Goal: Task Accomplishment & Management: Manage account settings

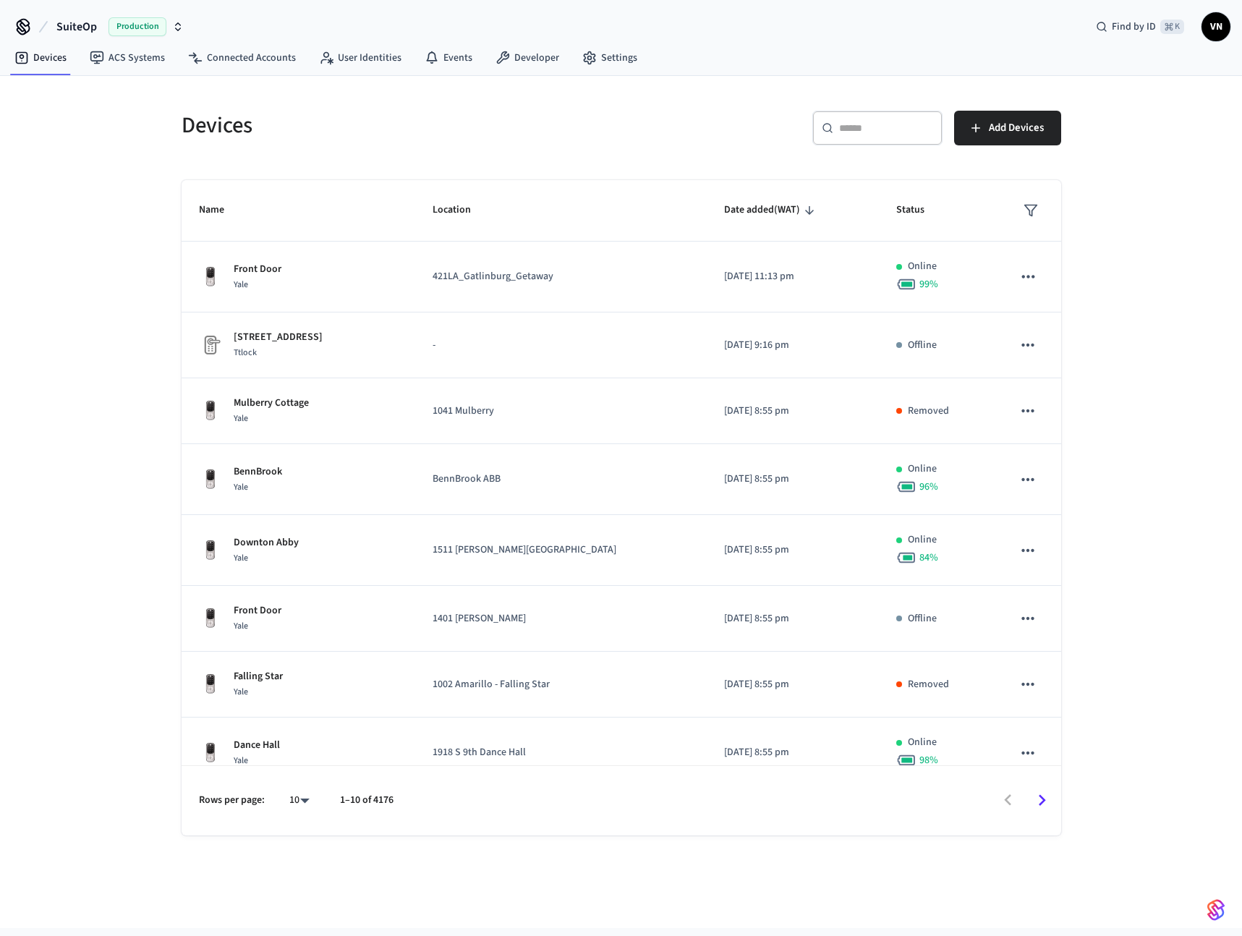
click at [137, 37] on button "SuiteOp Production" at bounding box center [120, 27] width 136 height 30
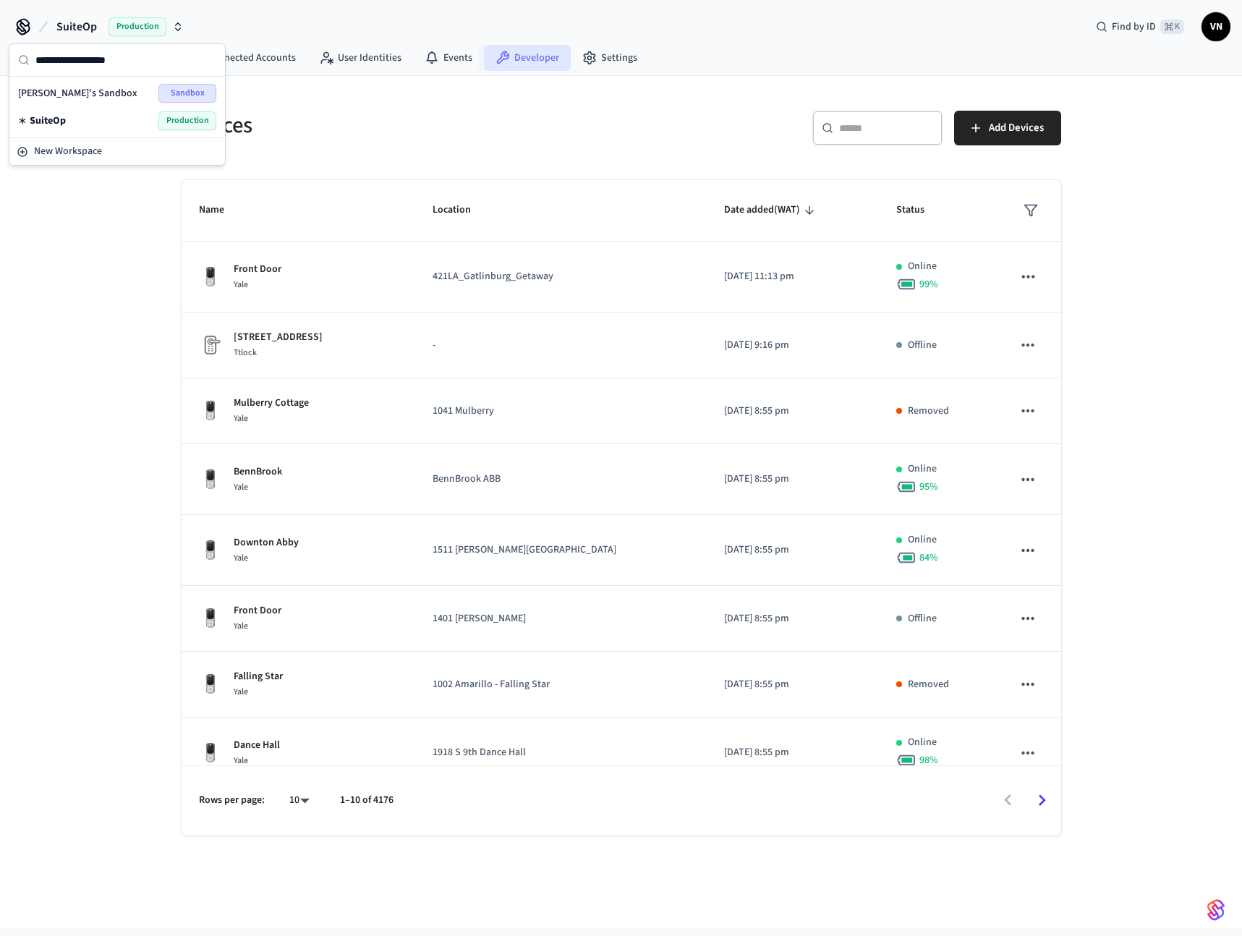
click at [529, 52] on link "Developer" at bounding box center [527, 58] width 87 height 26
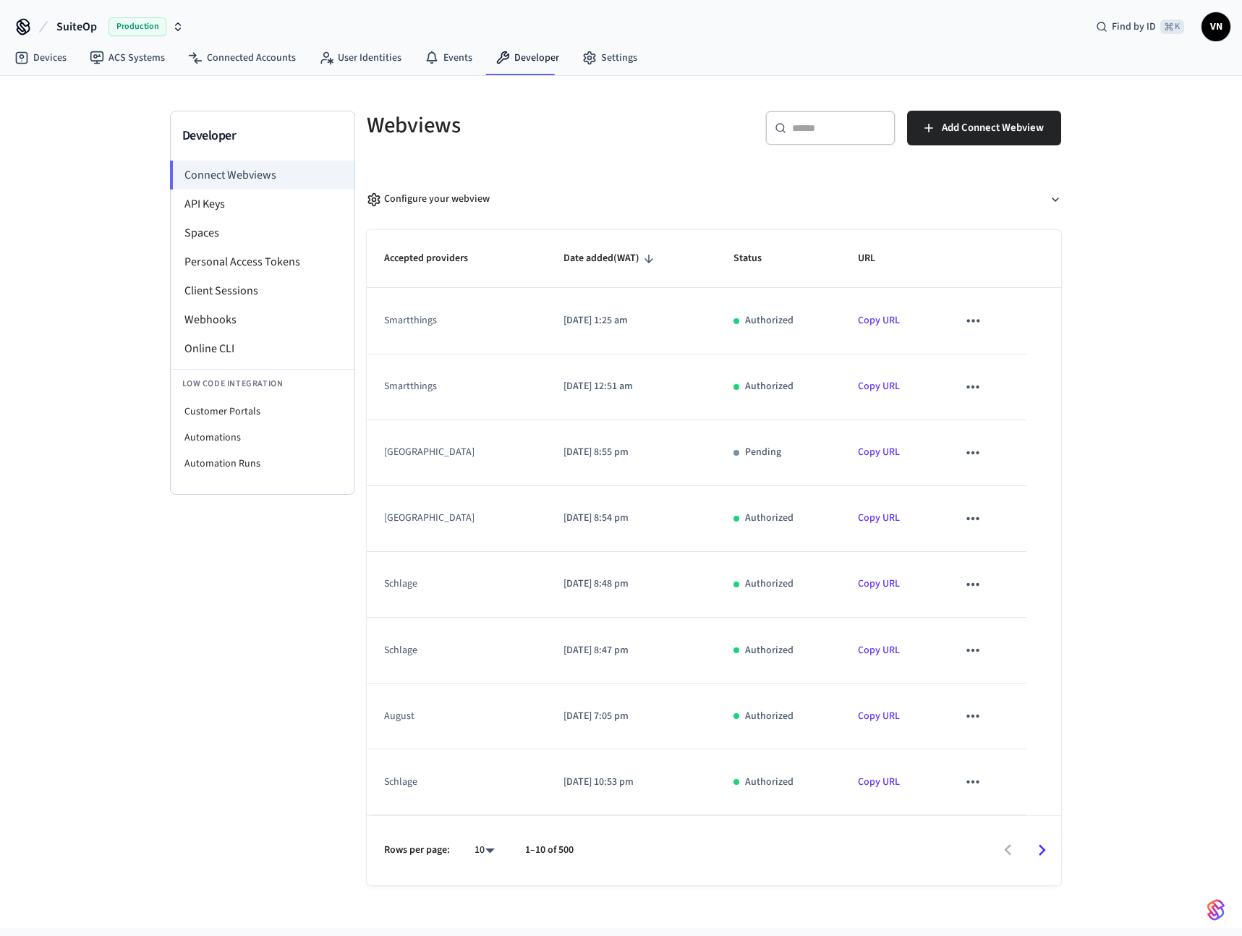
scroll to position [9, 0]
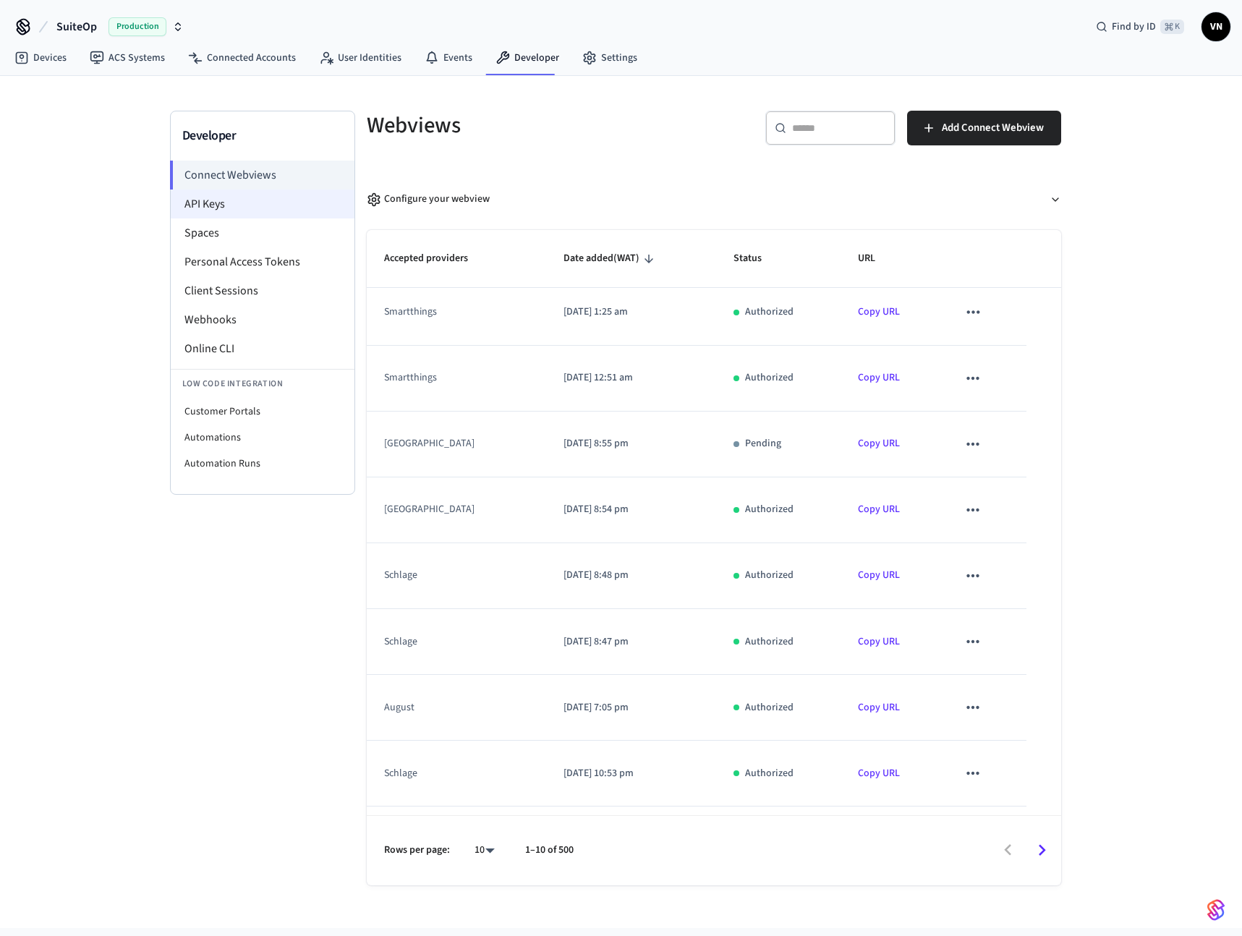
click at [219, 216] on li "API Keys" at bounding box center [263, 203] width 184 height 29
click at [254, 203] on li "API Keys" at bounding box center [263, 203] width 184 height 29
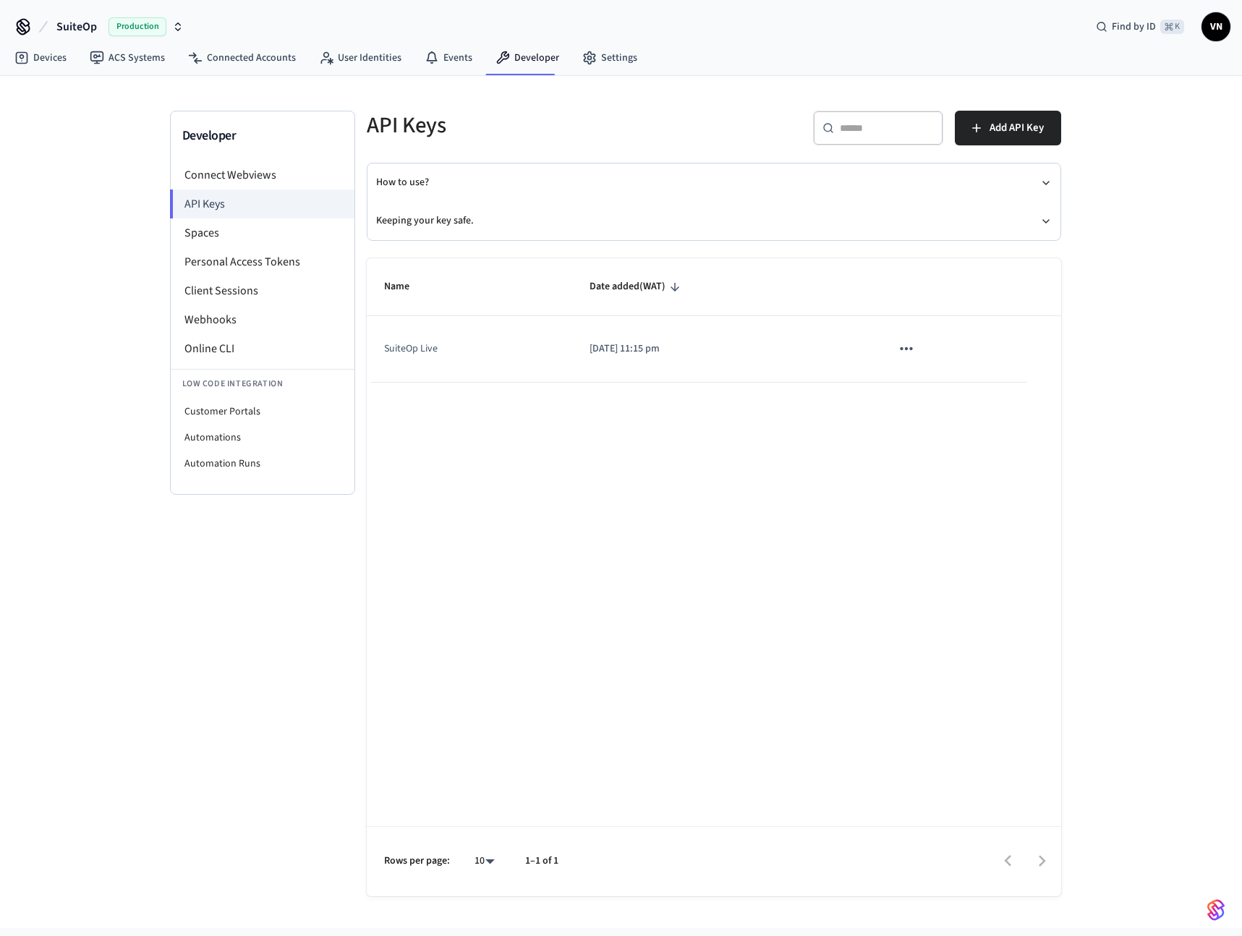
click at [401, 355] on td "SuiteOp Live" at bounding box center [469, 349] width 205 height 66
click at [905, 343] on icon "sticky table" at bounding box center [906, 348] width 19 height 19
click at [555, 495] on div at bounding box center [621, 468] width 1242 height 936
click at [222, 313] on li "Webhooks" at bounding box center [263, 319] width 184 height 29
click at [229, 325] on li "Webhooks" at bounding box center [263, 319] width 184 height 29
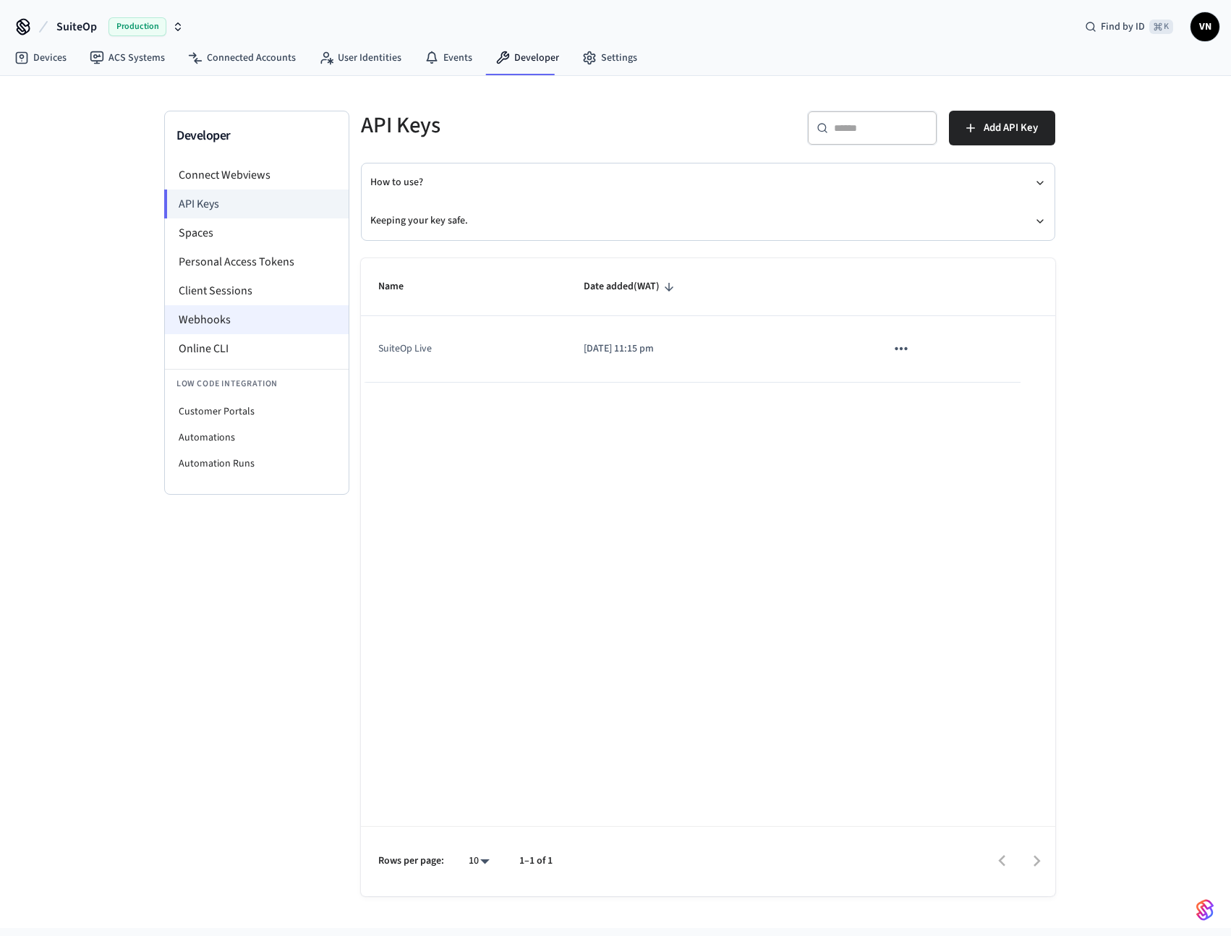
click at [250, 322] on li "Webhooks" at bounding box center [257, 319] width 184 height 29
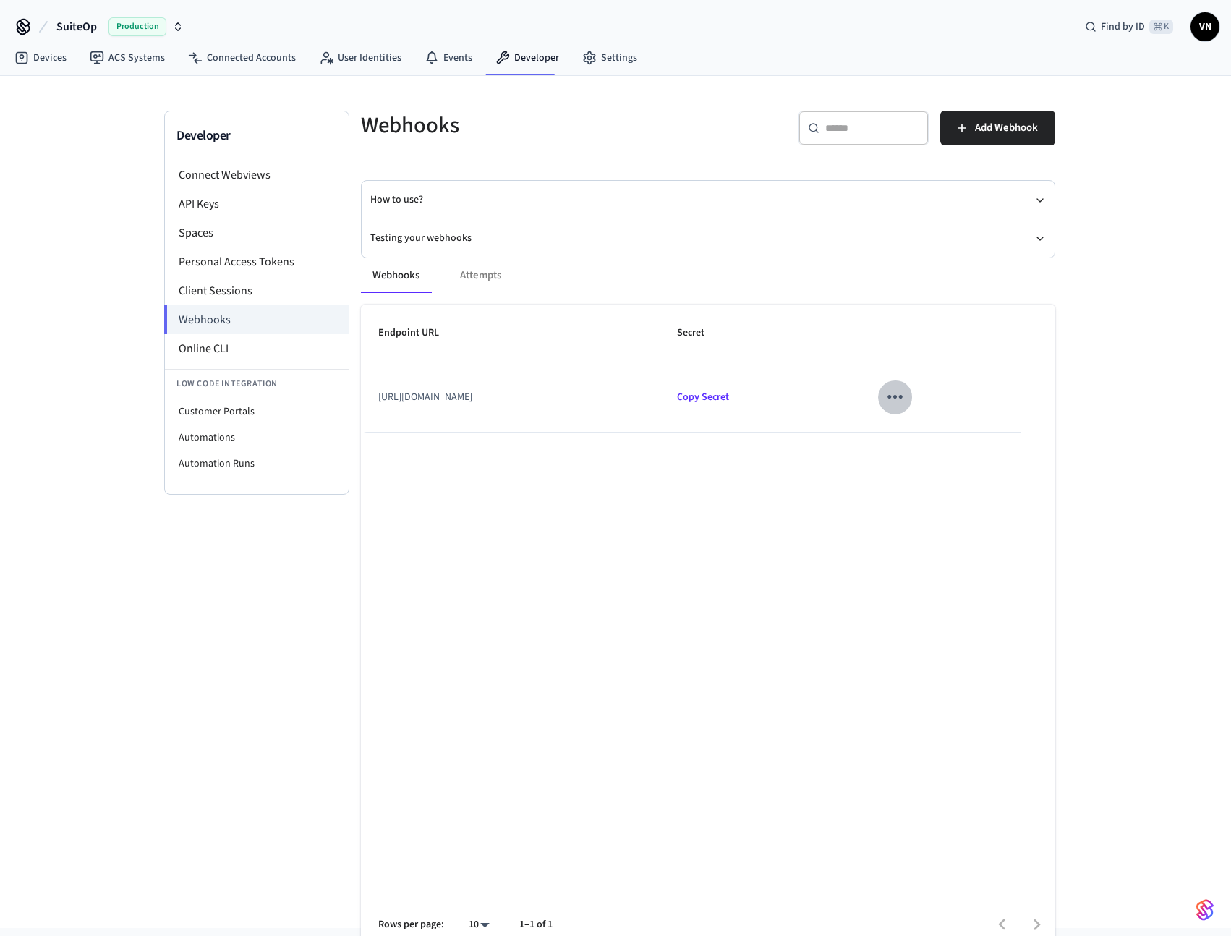
click at [906, 396] on icon "sticky table" at bounding box center [895, 396] width 22 height 22
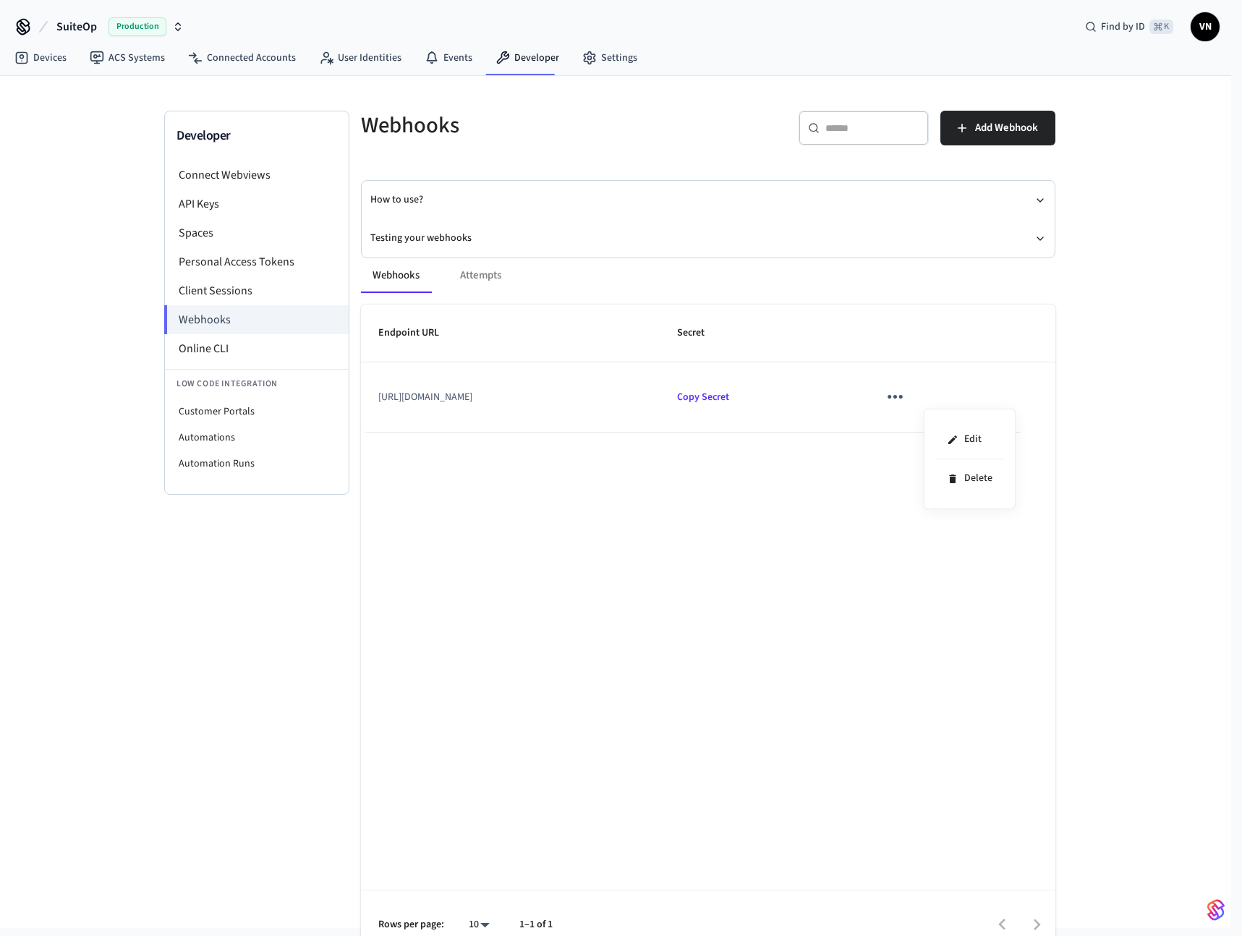
click at [147, 22] on div at bounding box center [621, 468] width 1242 height 936
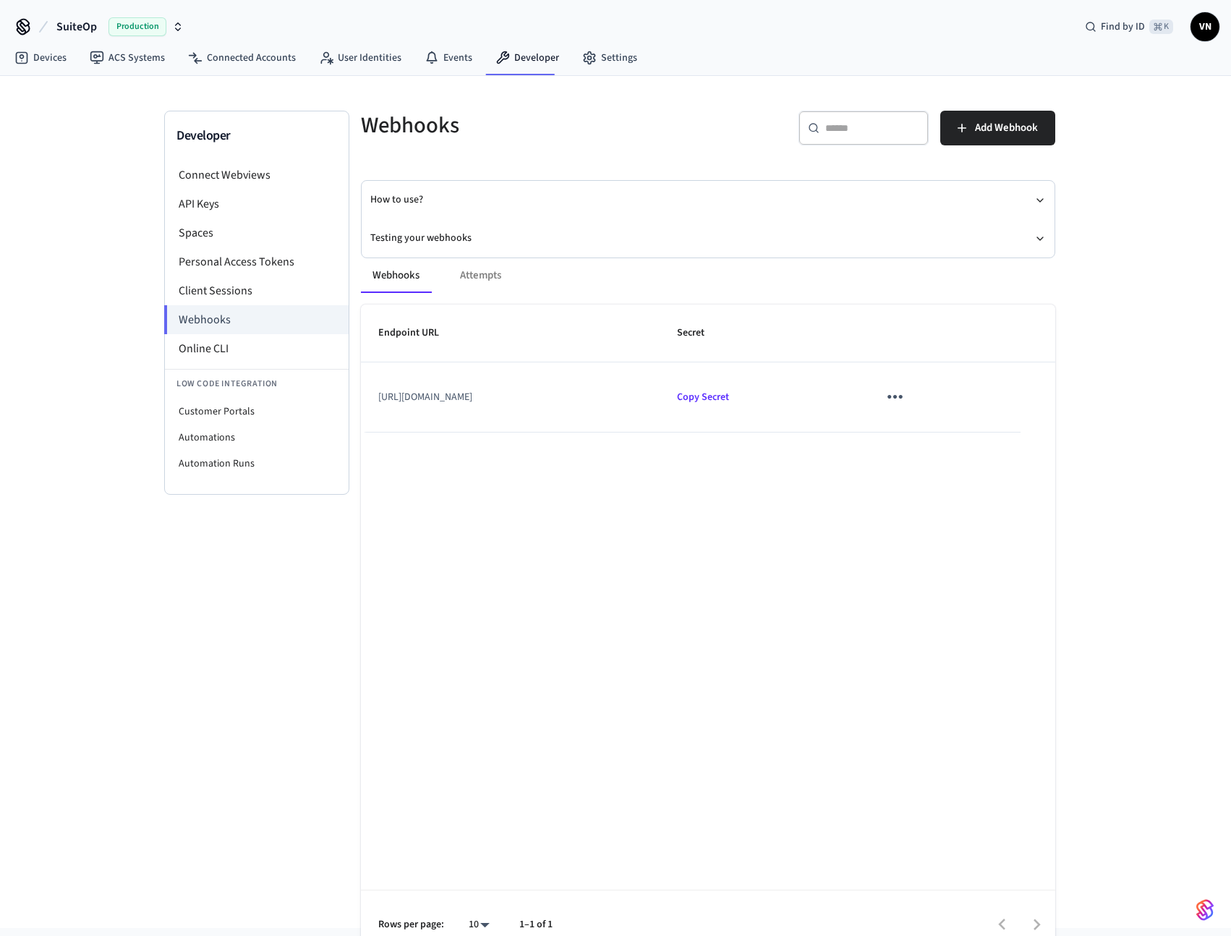
click at [146, 26] on span "Production" at bounding box center [137, 26] width 58 height 19
click at [127, 95] on span "[PERSON_NAME]'s Sandbox" at bounding box center [77, 93] width 119 height 14
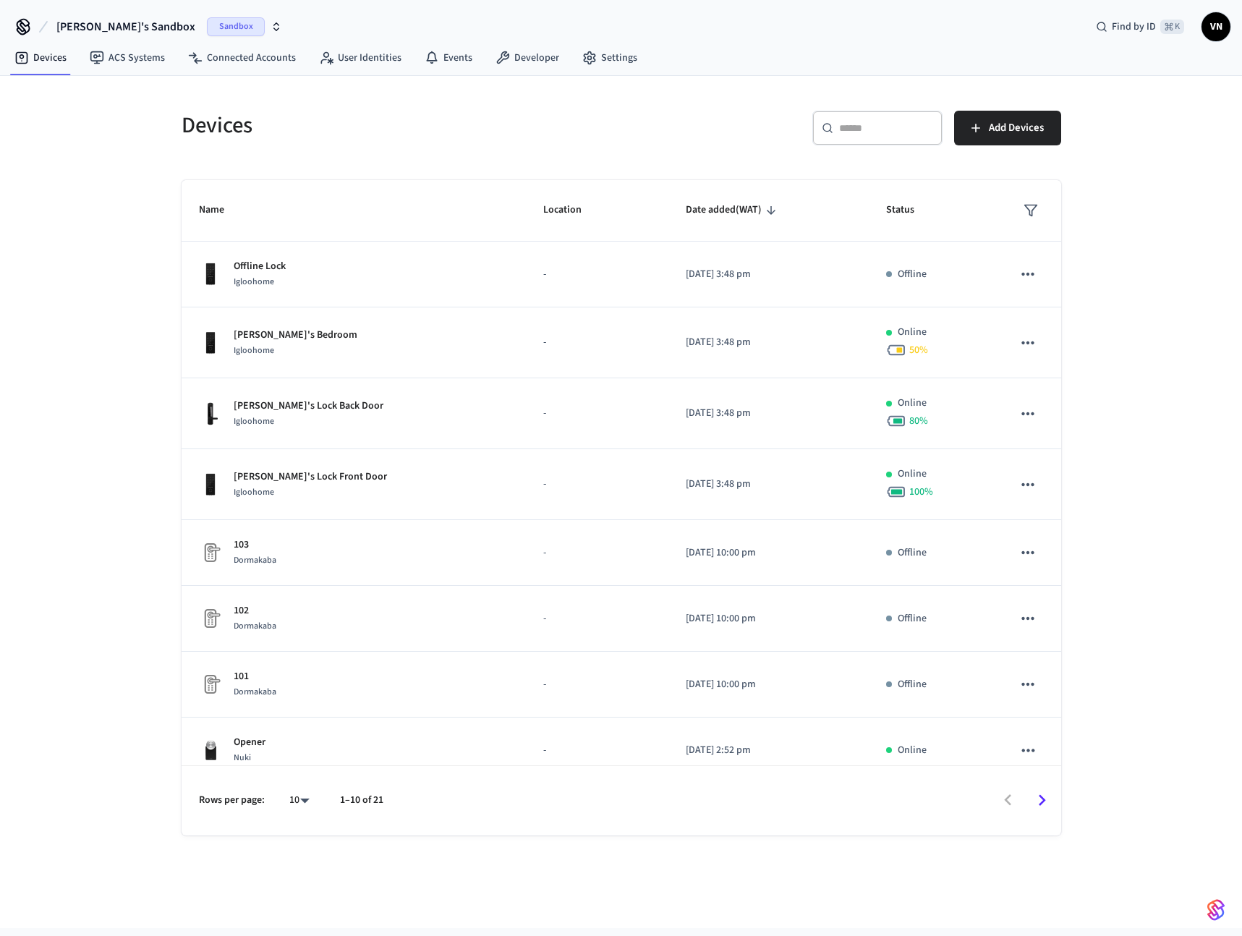
click at [524, 73] on nav "Devices ACS Systems Connected Accounts User Identities Events Developer Settings" at bounding box center [326, 58] width 646 height 33
click at [527, 67] on link "Developer" at bounding box center [527, 58] width 87 height 26
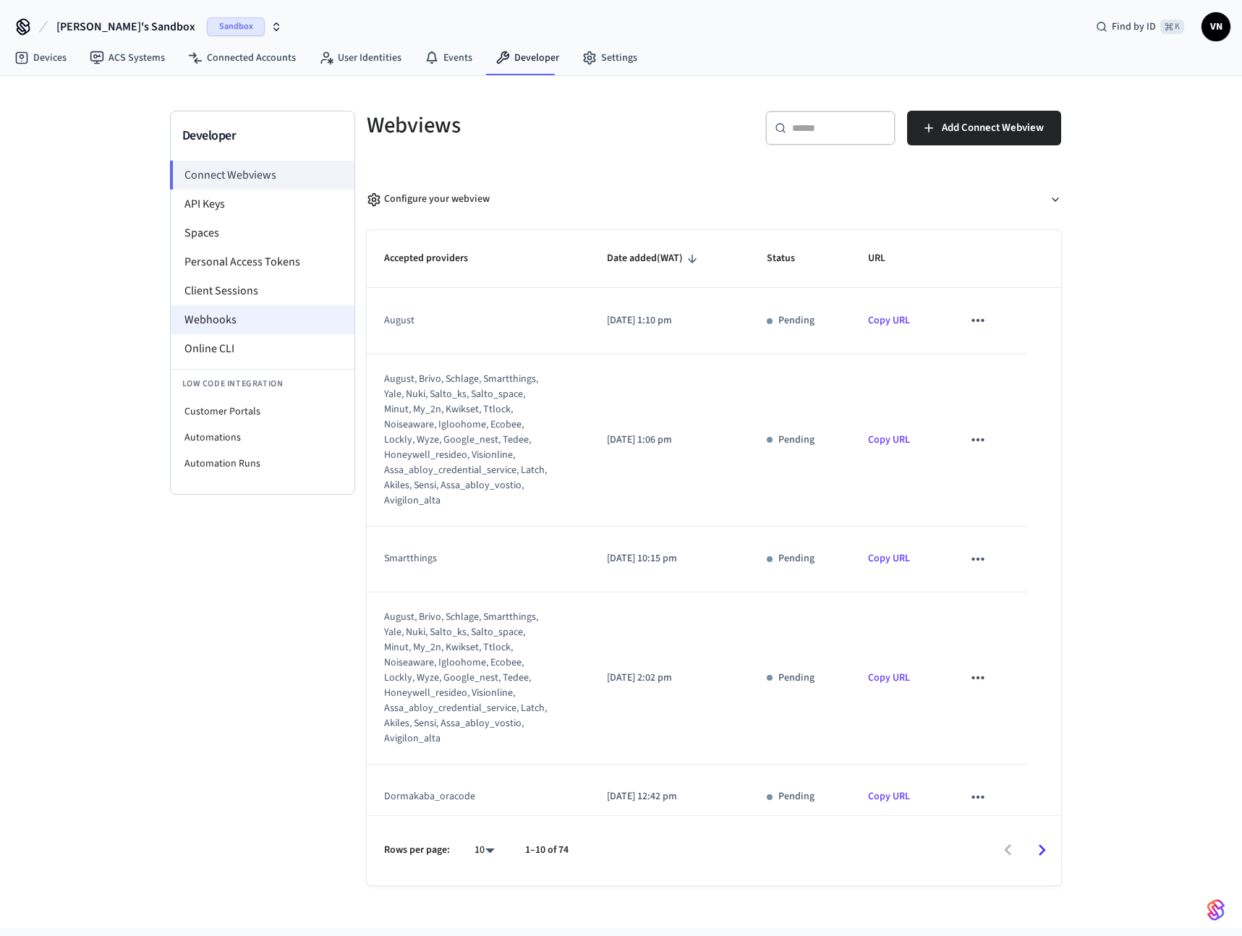
click at [245, 325] on li "Webhooks" at bounding box center [263, 319] width 184 height 29
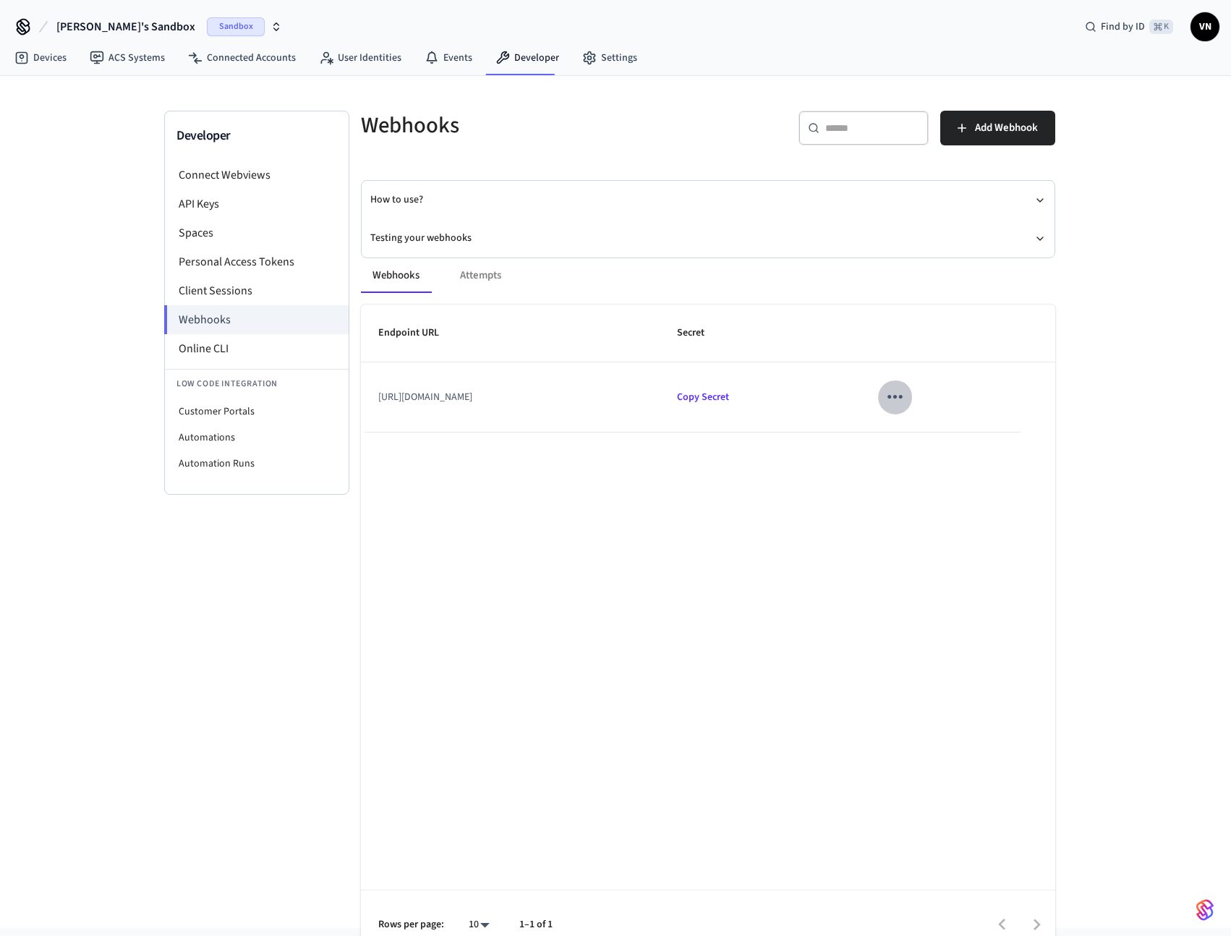
click at [912, 401] on button "sticky table" at bounding box center [895, 397] width 34 height 34
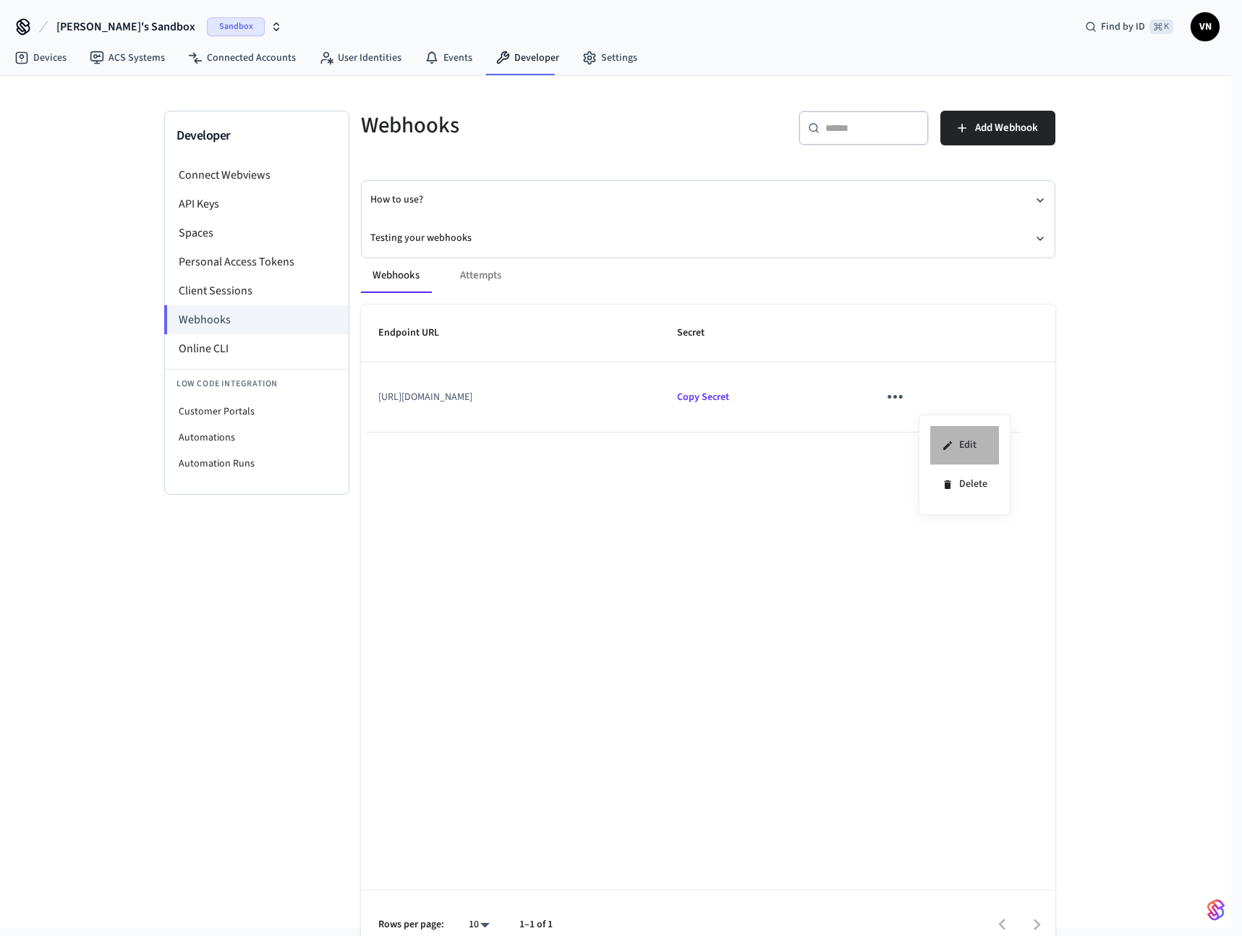
click at [955, 438] on li "Edit" at bounding box center [964, 445] width 69 height 39
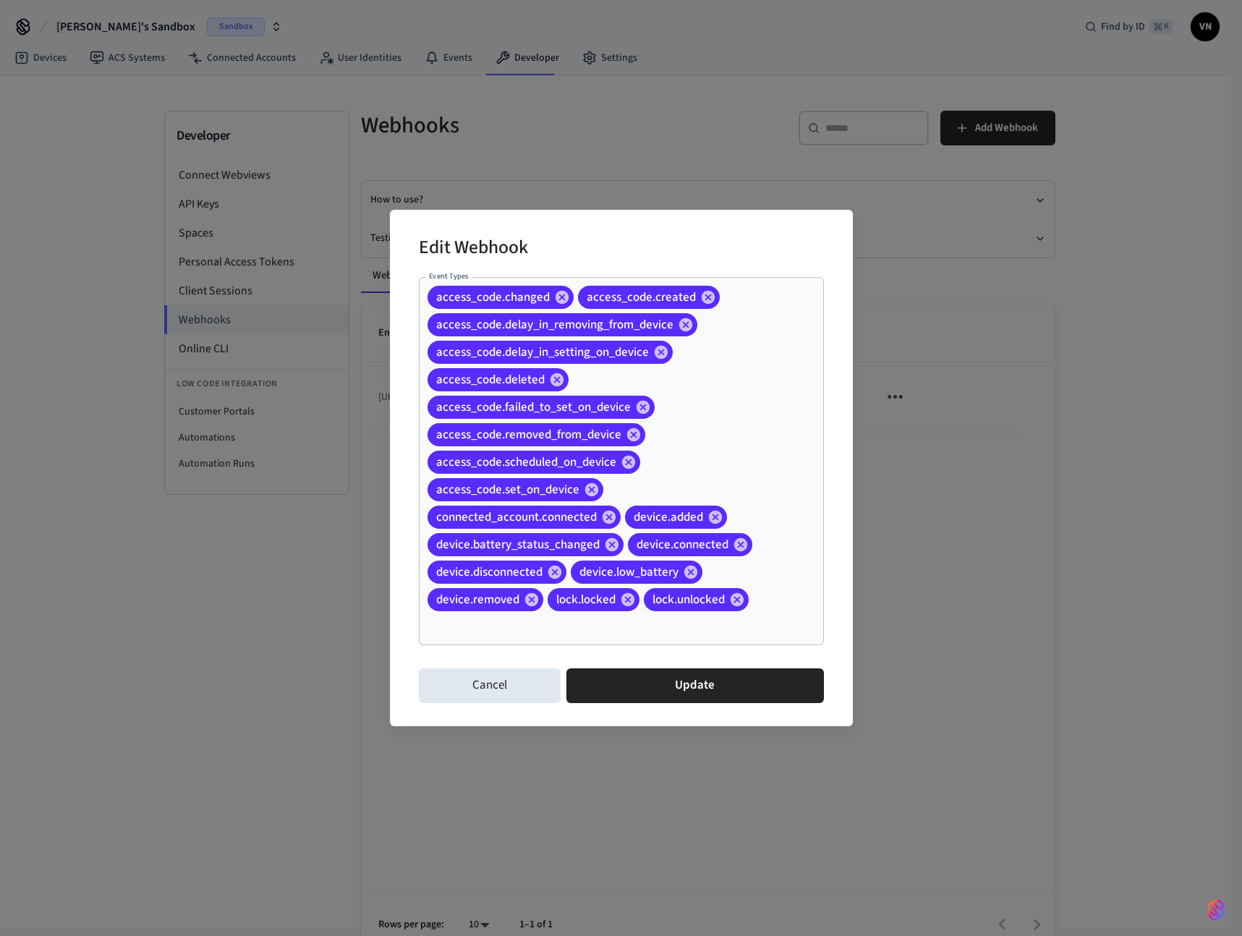
click at [775, 473] on div "access_code.changed access_code.created access_code.delay_in_removing_from_devi…" at bounding box center [621, 461] width 405 height 368
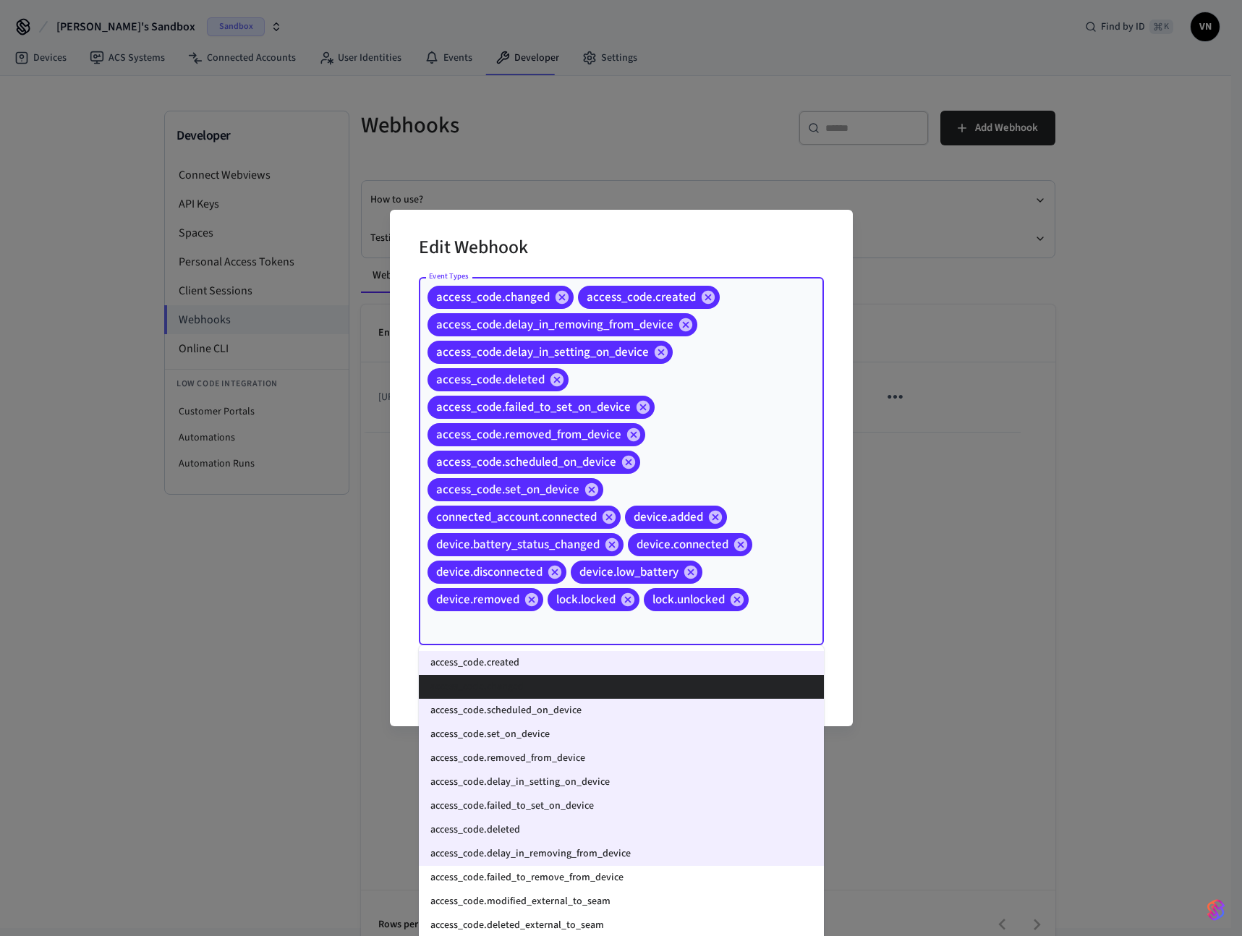
click at [775, 473] on div "access_code.changed access_code.created access_code.delay_in_removing_from_devi…" at bounding box center [621, 461] width 405 height 368
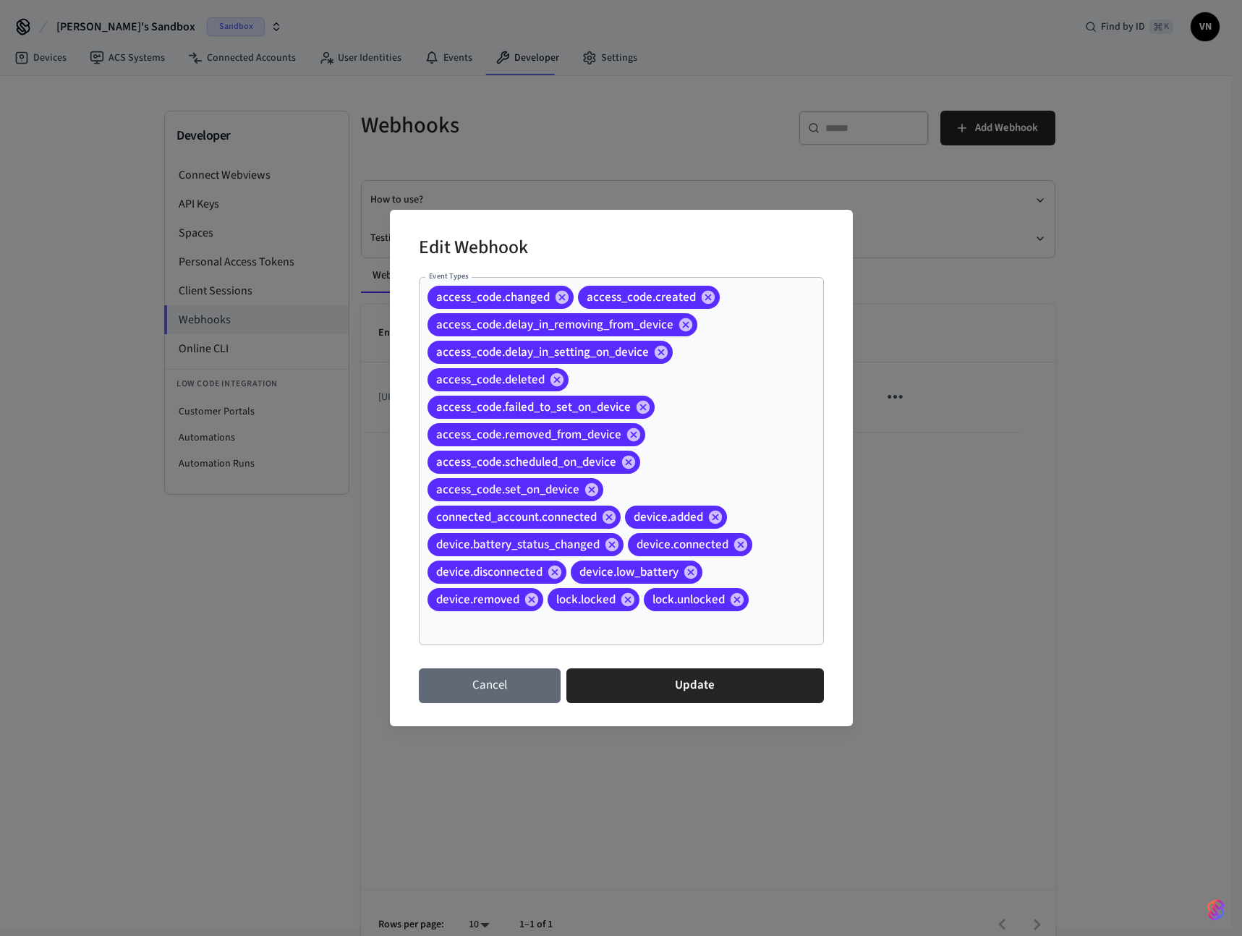
click at [512, 678] on button "Cancel" at bounding box center [490, 685] width 142 height 35
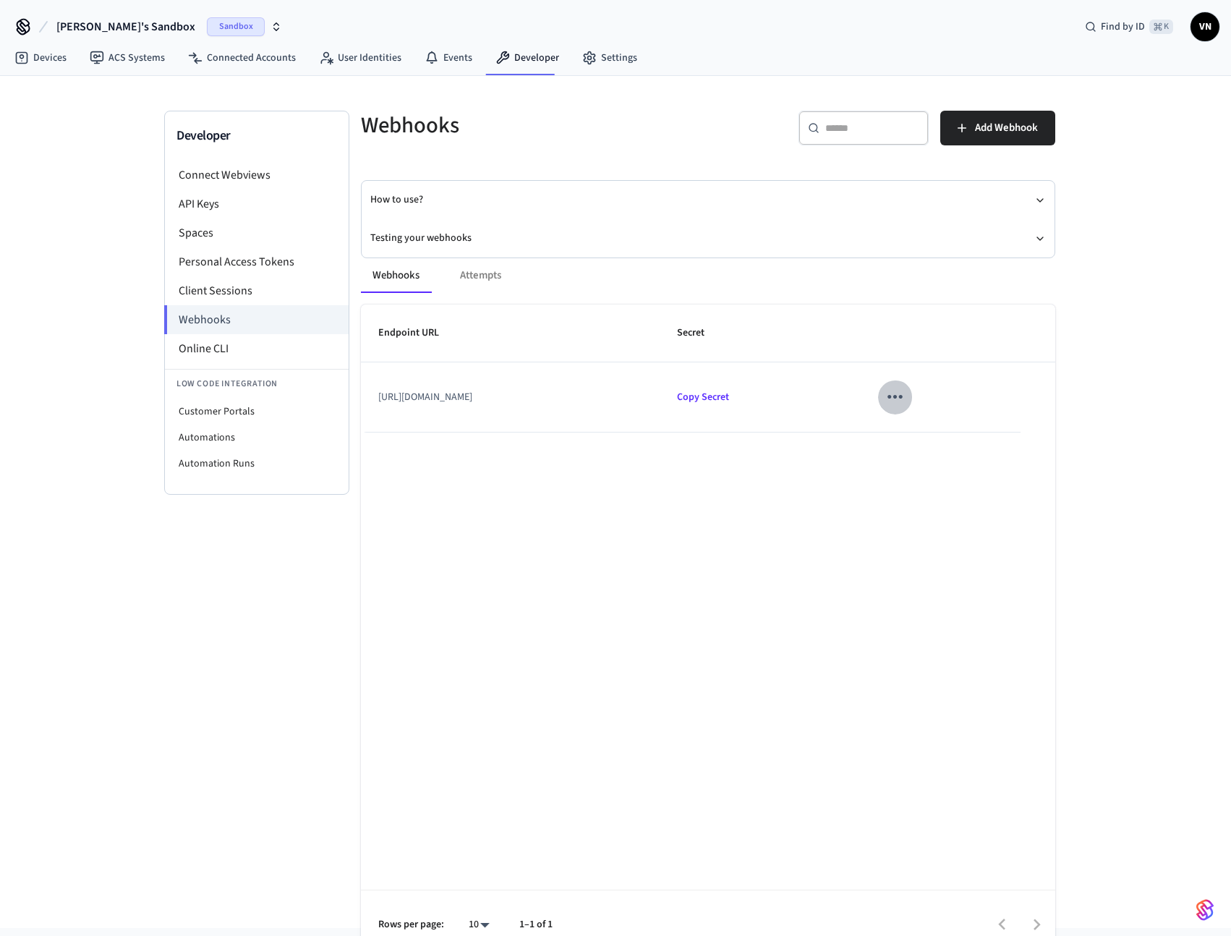
click at [906, 398] on icon "sticky table" at bounding box center [895, 396] width 22 height 22
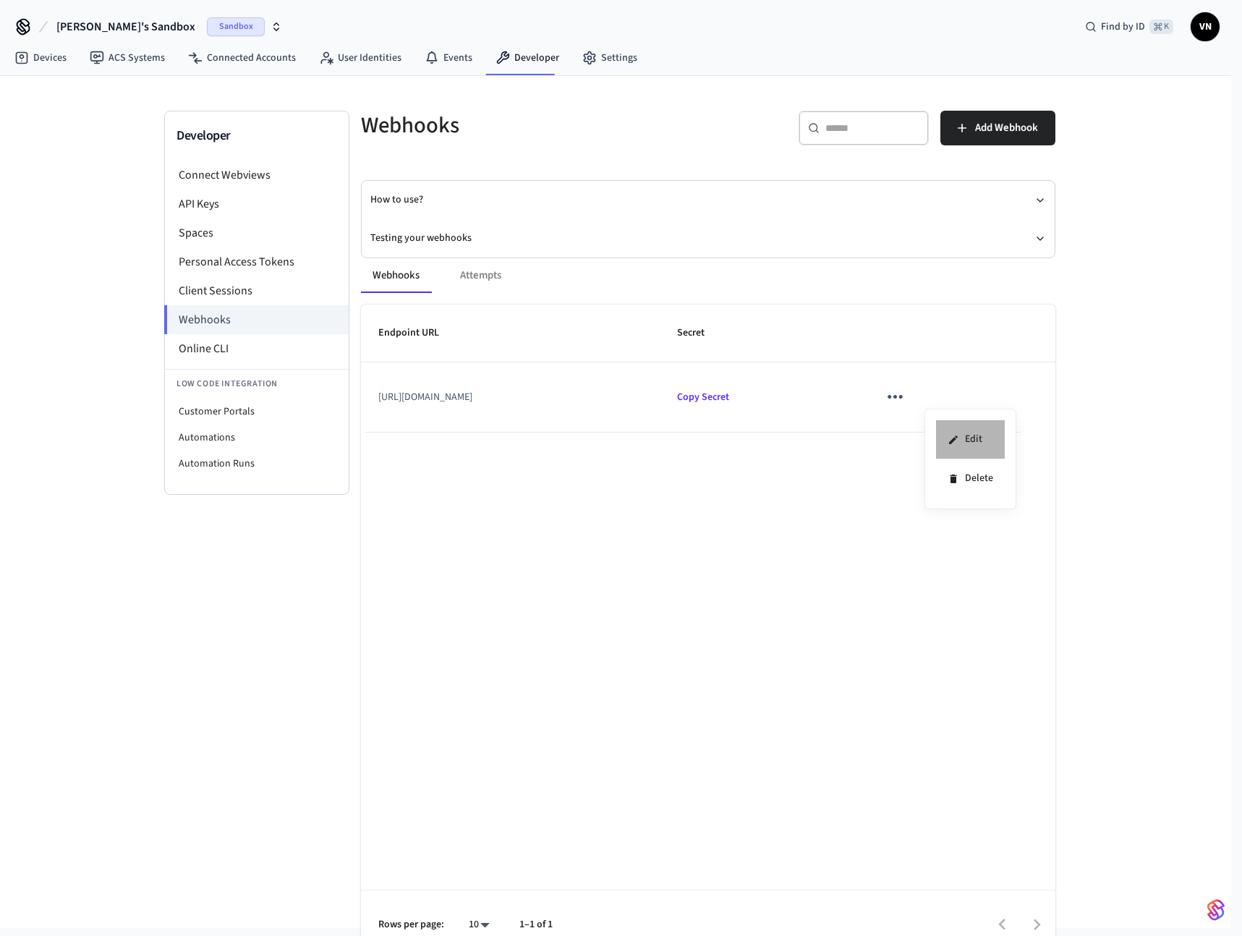
click at [965, 429] on li "Edit" at bounding box center [970, 439] width 69 height 39
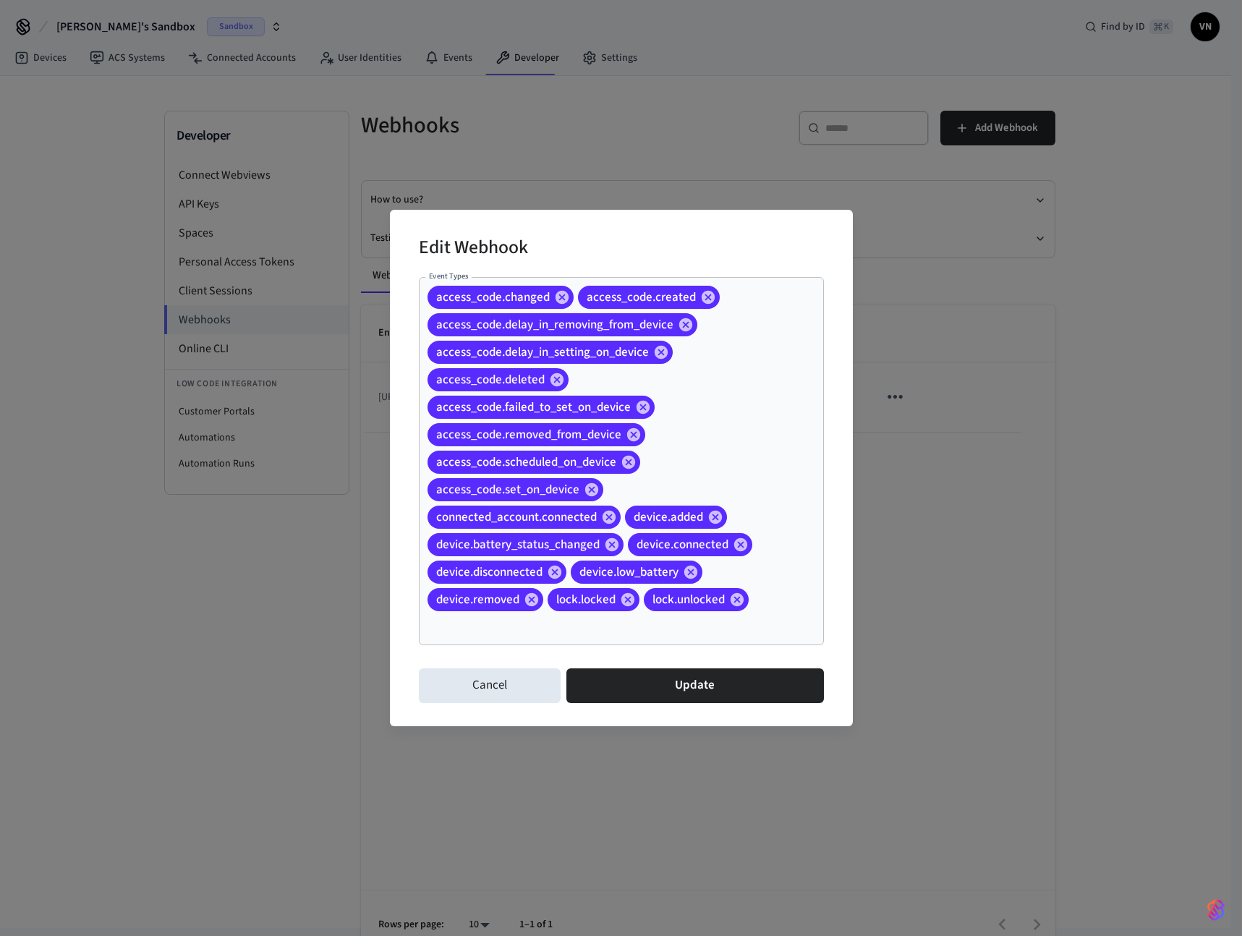
click at [801, 579] on div "access_code.changed access_code.created access_code.delay_in_removing_from_devi…" at bounding box center [621, 461] width 405 height 368
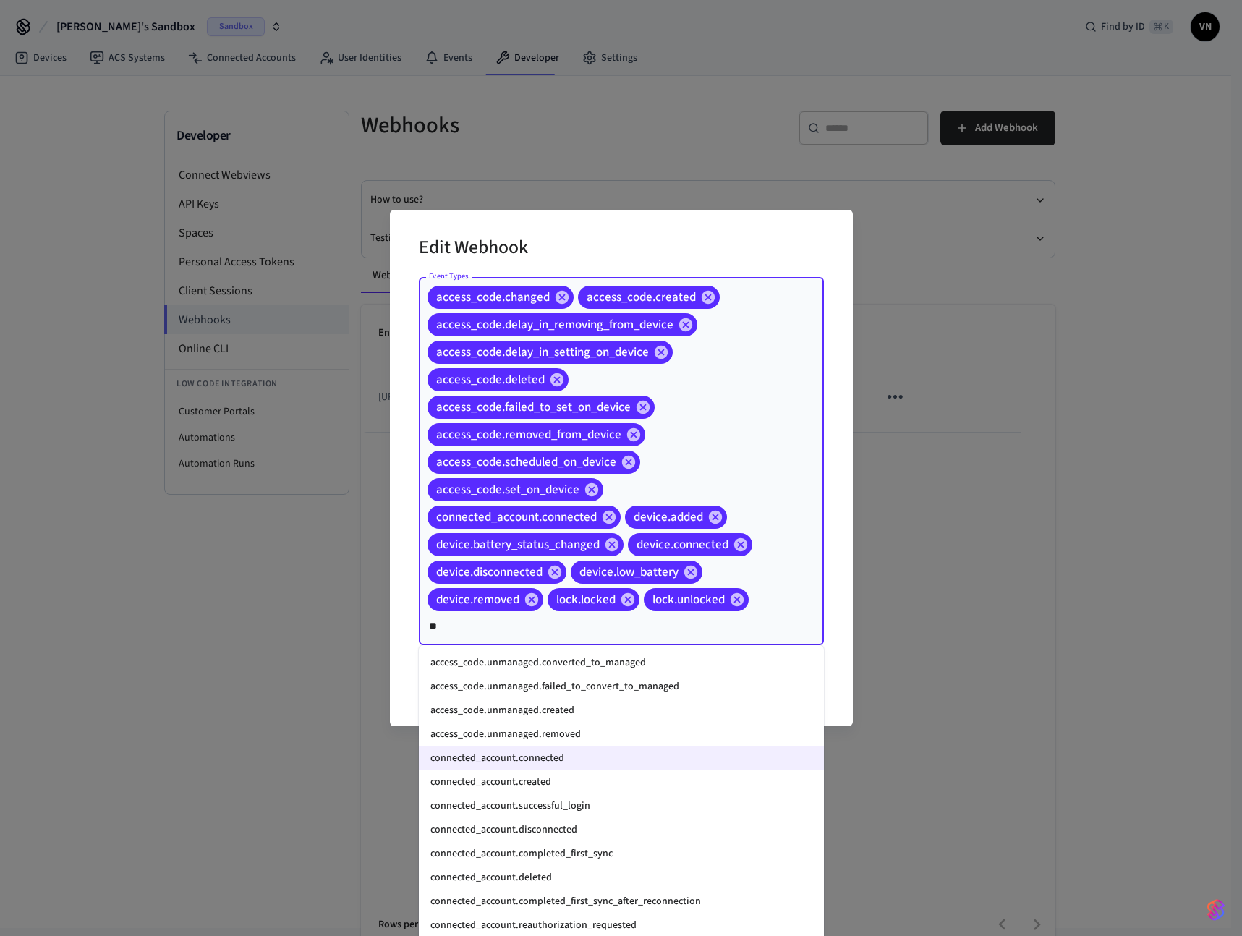
type input "*"
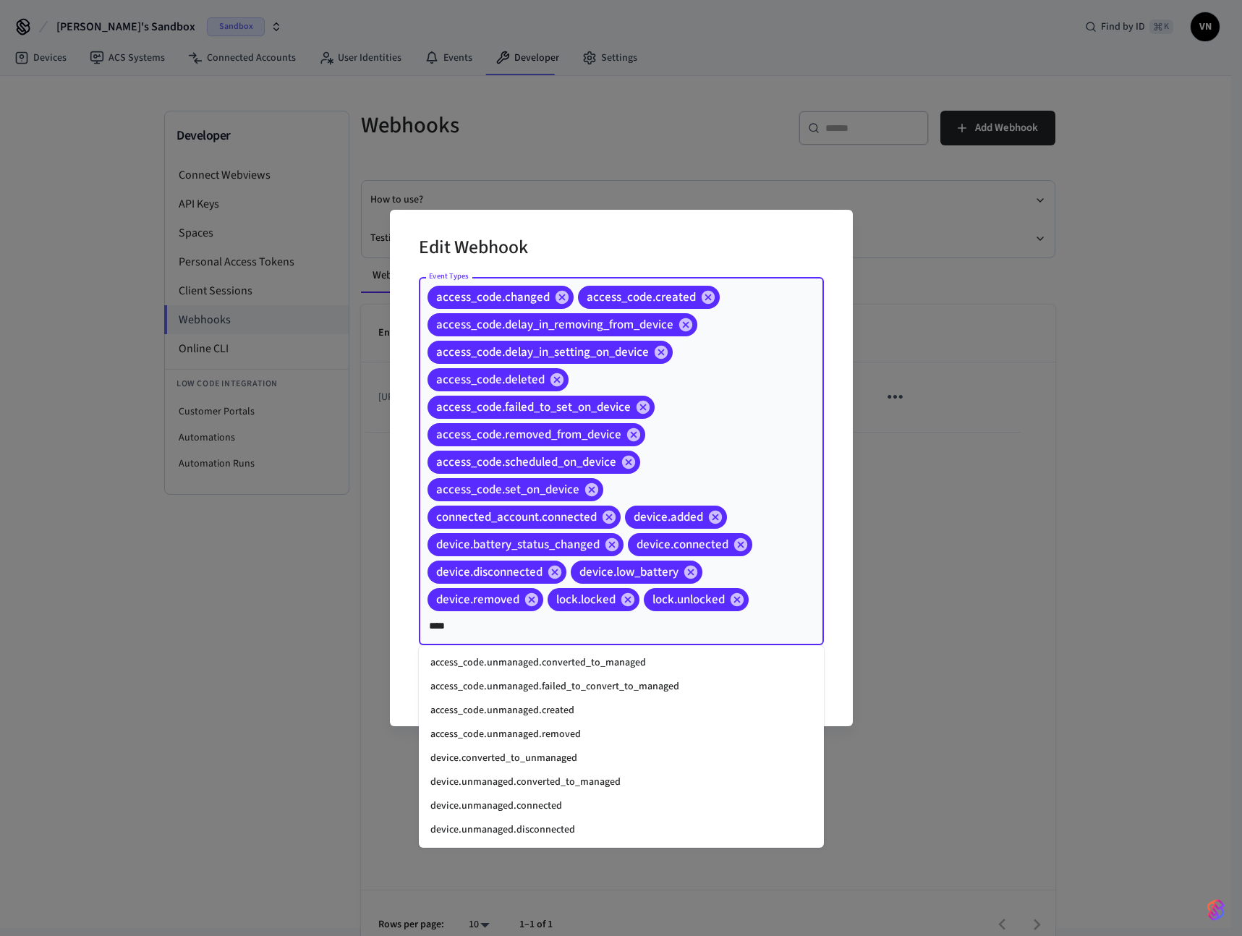
type input "****"
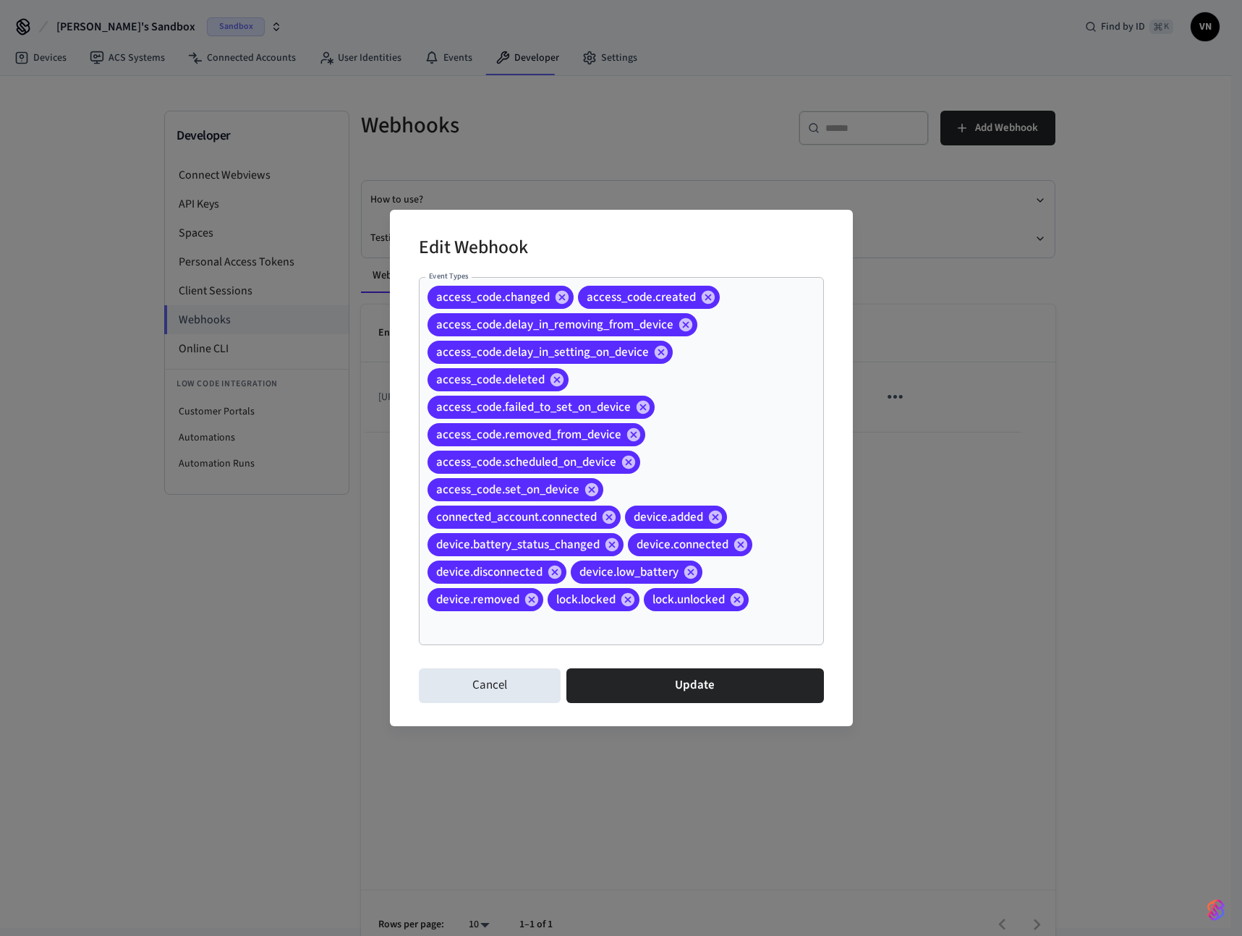
click at [671, 221] on div "Edit Webhook Event Types access_code.changed access_code.created access_code.de…" at bounding box center [621, 468] width 463 height 516
click at [483, 690] on button "Cancel" at bounding box center [490, 685] width 142 height 35
